Goal: Book appointment/travel/reservation

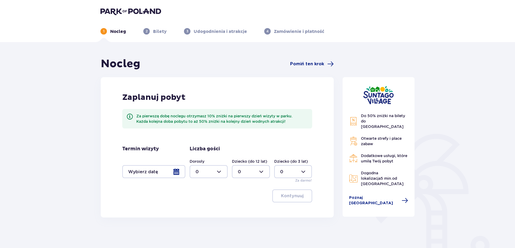
click at [182, 170] on div at bounding box center [153, 171] width 63 height 13
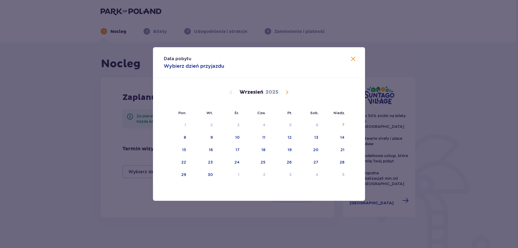
click at [285, 93] on span "Calendar" at bounding box center [287, 92] width 6 height 6
click at [315, 134] on div "8" at bounding box center [316, 136] width 2 height 5
click at [188, 153] on div "10" at bounding box center [177, 150] width 27 height 12
type input "[DATE] - [DATE]"
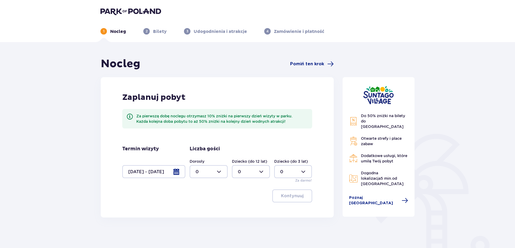
click at [204, 168] on div at bounding box center [209, 171] width 38 height 13
click at [206, 209] on div "2" at bounding box center [209, 211] width 26 height 6
type input "2"
click at [250, 171] on div at bounding box center [251, 171] width 38 height 13
click at [243, 212] on div "2" at bounding box center [251, 211] width 26 height 6
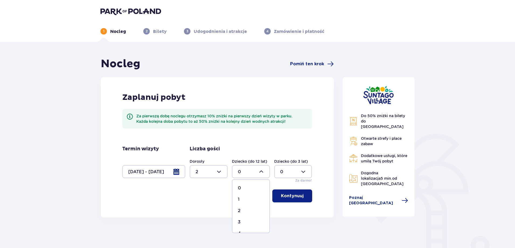
type input "2"
click at [290, 195] on p "Kontynuuj" at bounding box center [292, 196] width 23 height 6
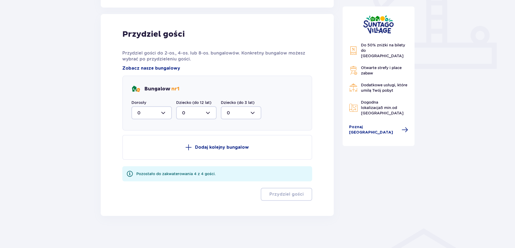
scroll to position [210, 0]
click at [152, 114] on div at bounding box center [152, 112] width 40 height 13
click at [146, 153] on div "2" at bounding box center [151, 152] width 29 height 6
type input "2"
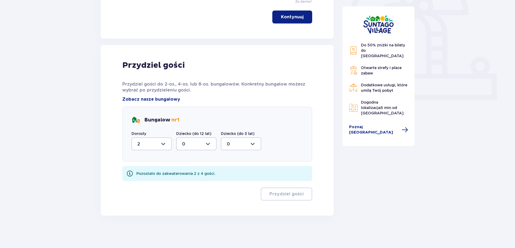
scroll to position [179, 0]
click at [199, 138] on div at bounding box center [196, 143] width 40 height 13
click at [193, 183] on div "2" at bounding box center [196, 183] width 29 height 6
type input "2"
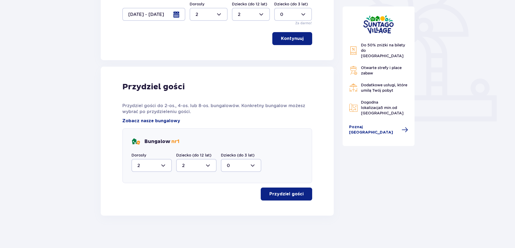
click at [270, 197] on p "Przydziel gości" at bounding box center [287, 194] width 34 height 6
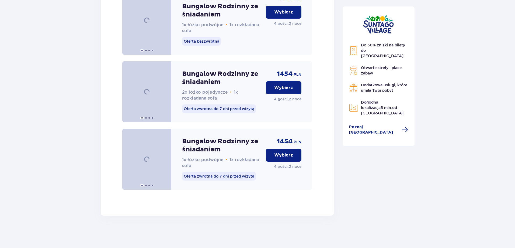
scroll to position [801, 0]
